Goal: Task Accomplishment & Management: Manage account settings

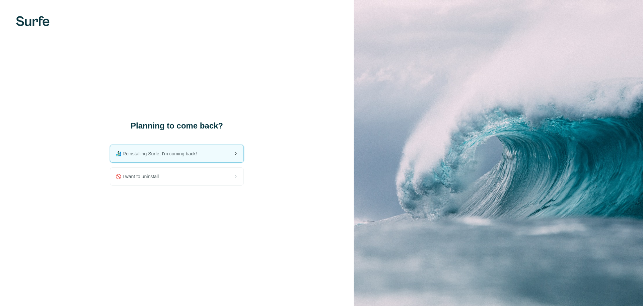
click at [143, 150] on span "🏄🏻‍♂️ Reinstalling Surfe, I'm coming back!" at bounding box center [159, 153] width 87 height 7
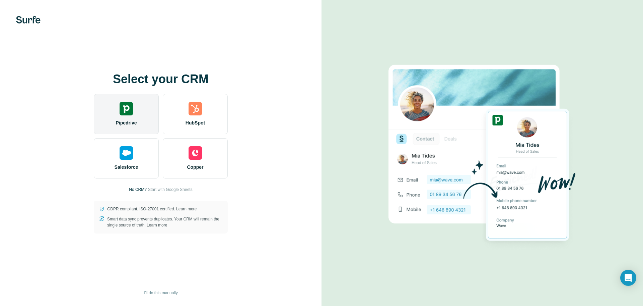
click at [119, 102] on div "Pipedrive" at bounding box center [126, 114] width 65 height 40
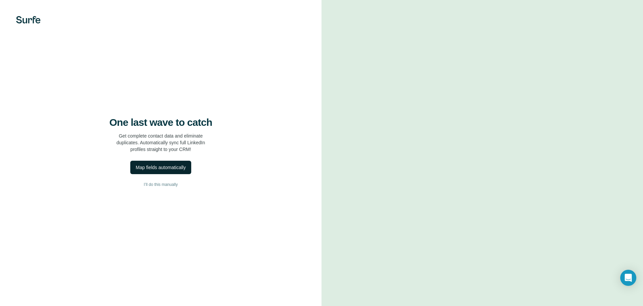
click at [162, 163] on button "Map fields automatically" at bounding box center [160, 167] width 61 height 13
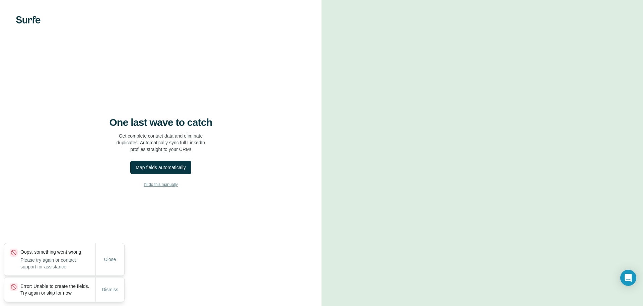
click at [176, 182] on span "I’ll do this manually" at bounding box center [161, 184] width 34 height 6
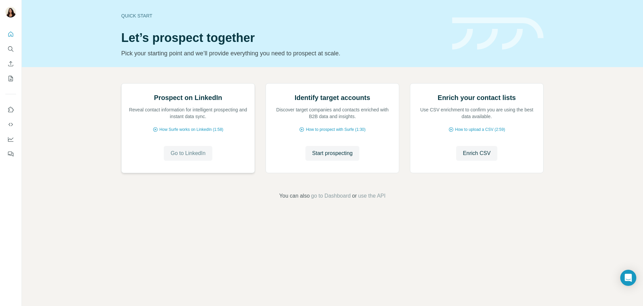
click at [190, 157] on span "Go to LinkedIn" at bounding box center [188, 153] width 35 height 8
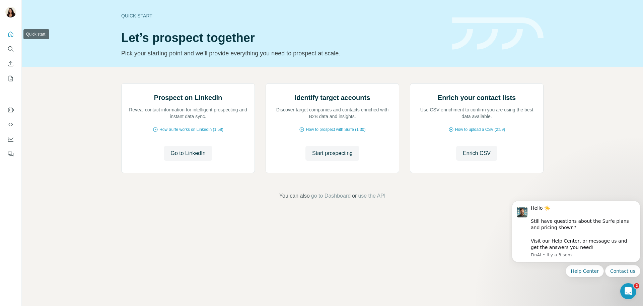
click at [12, 31] on icon "Quick start" at bounding box center [10, 34] width 7 height 7
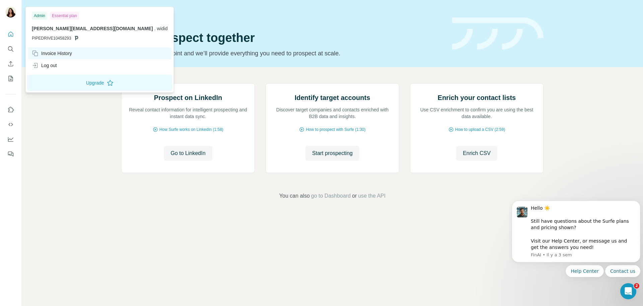
click at [57, 51] on div "Invoice History" at bounding box center [52, 53] width 40 height 7
click at [60, 53] on div "Invoice History" at bounding box center [52, 53] width 40 height 7
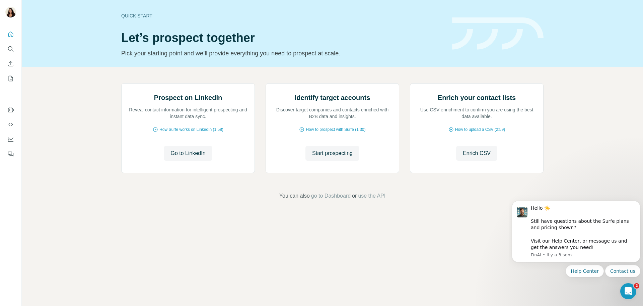
click at [62, 216] on div "Prospect on LinkedIn Reveal contact information for intelligent prospecting and…" at bounding box center [333, 141] width 622 height 149
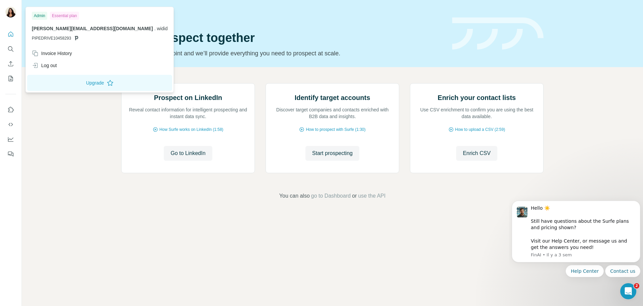
click at [14, 12] on img at bounding box center [10, 12] width 11 height 11
click at [66, 16] on div "Essential plan" at bounding box center [64, 16] width 29 height 8
click at [50, 79] on button "Upgrade" at bounding box center [99, 83] width 145 height 16
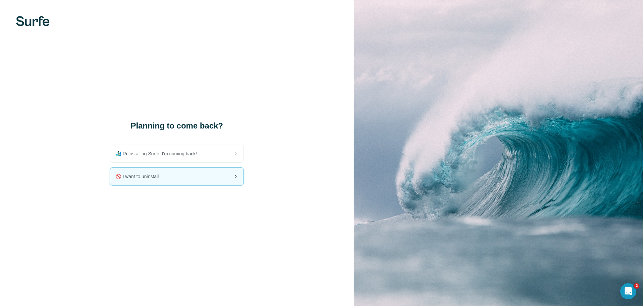
click at [145, 174] on span "🚫 I want to uninstall" at bounding box center [140, 176] width 49 height 7
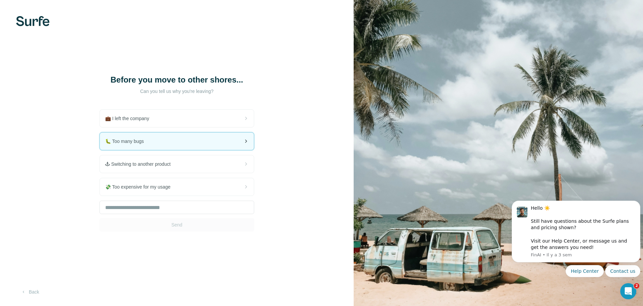
click at [149, 140] on span "🐛 Too many bugs" at bounding box center [127, 141] width 44 height 7
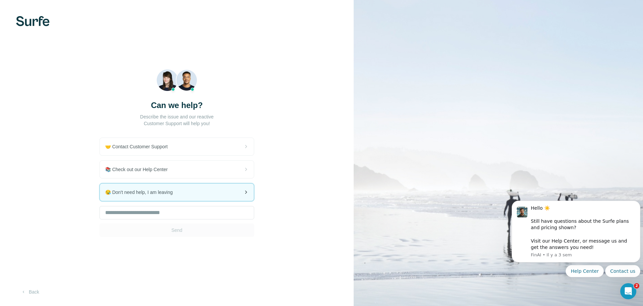
click at [179, 192] on div "😪 Don't need help, I am leaving" at bounding box center [177, 191] width 154 height 17
